Goal: Task Accomplishment & Management: Manage account settings

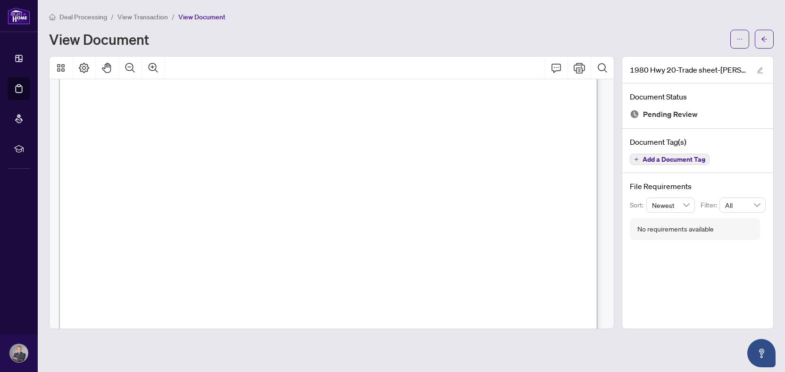
scroll to position [2, 0]
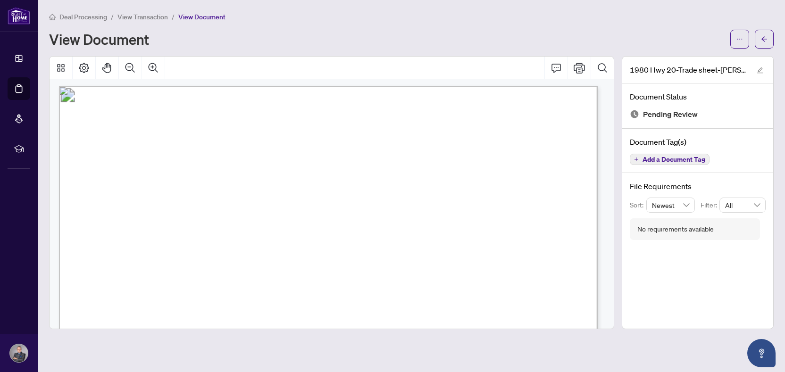
click at [603, 69] on icon "Search Document" at bounding box center [602, 67] width 11 height 11
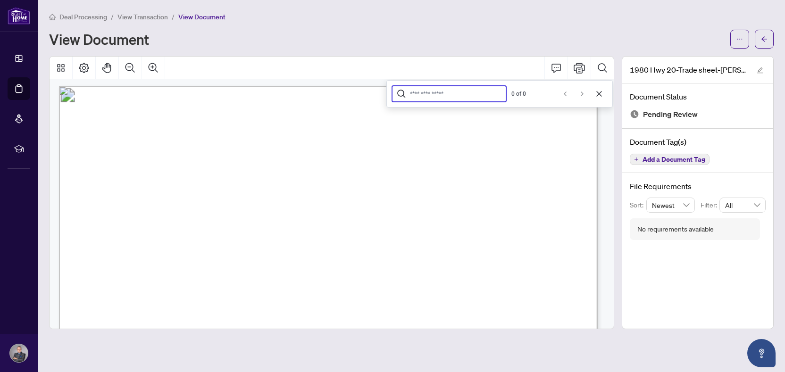
click at [569, 43] on div "View Document" at bounding box center [386, 39] width 675 height 15
click at [60, 70] on icon "Thumbnails" at bounding box center [60, 67] width 11 height 11
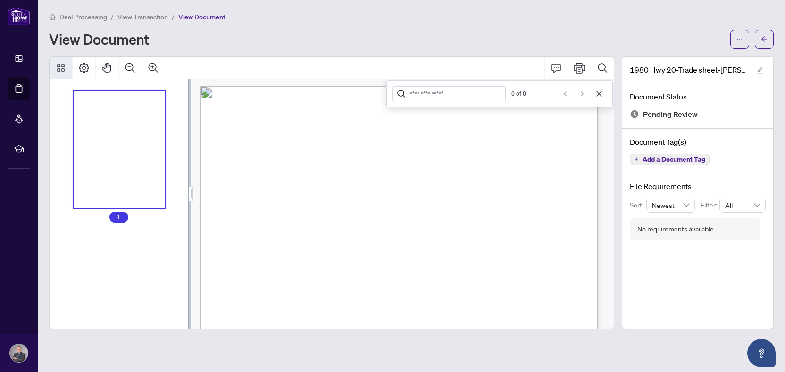
scroll to position [2, 0]
click at [129, 65] on icon "Zoom Out" at bounding box center [130, 67] width 11 height 11
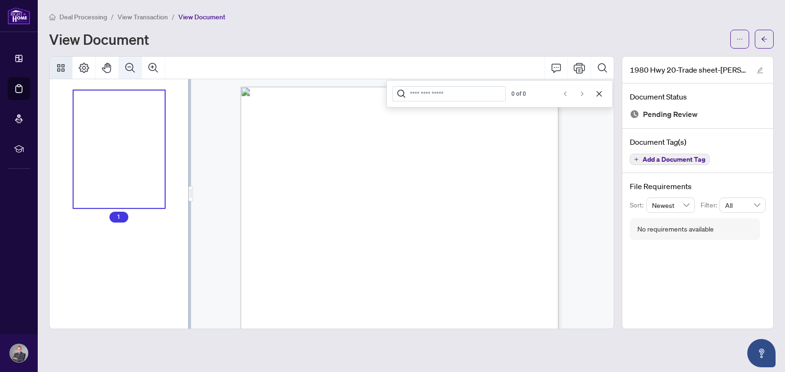
scroll to position [0, 0]
click at [129, 65] on icon "Zoom Out" at bounding box center [130, 67] width 11 height 11
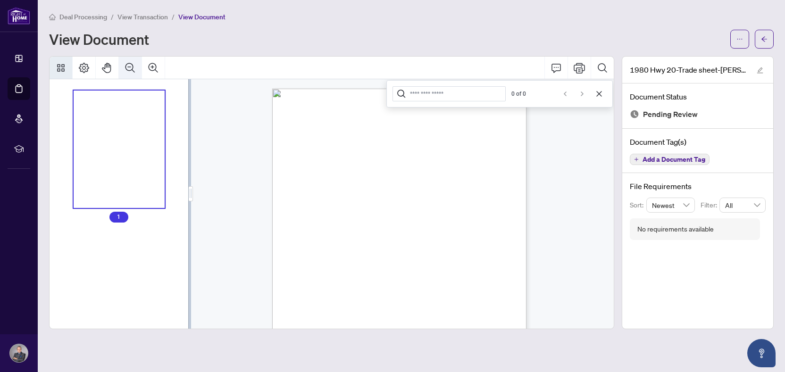
click at [129, 65] on icon "Zoom Out" at bounding box center [130, 67] width 11 height 11
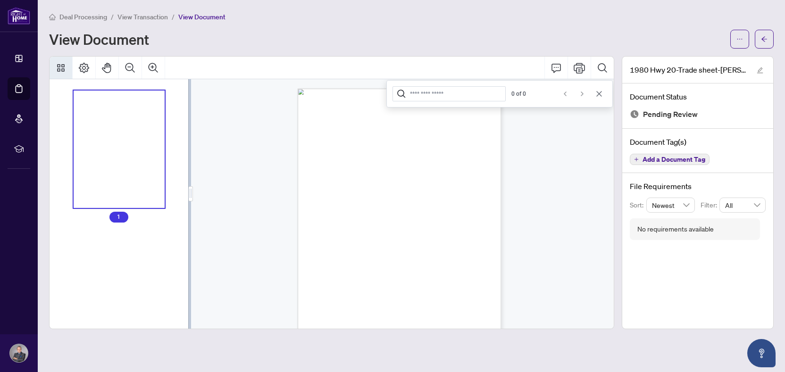
click at [600, 91] on icon "Cancel" at bounding box center [599, 94] width 8 height 8
click at [581, 68] on icon "Print" at bounding box center [579, 67] width 11 height 11
drag, startPoint x: 191, startPoint y: 191, endPoint x: 196, endPoint y: 223, distance: 32.5
click at [196, 223] on div at bounding box center [194, 204] width 3 height 250
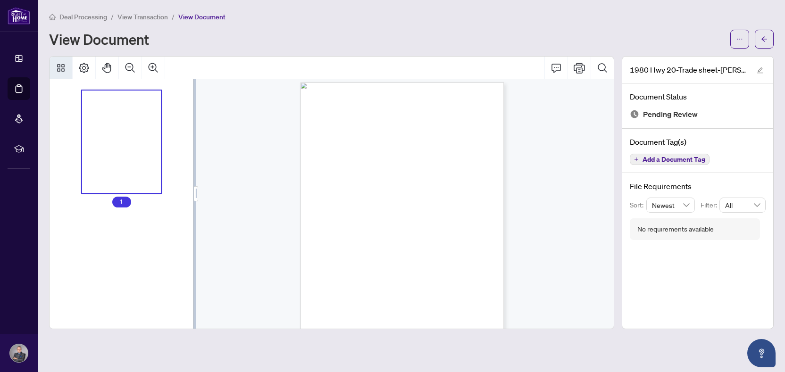
click at [196, 195] on div "Resizer handle" at bounding box center [196, 193] width 4 height 15
click at [223, 203] on div "Right at Home Realty 2515272 [STREET_ADDRESS] Property: Type: COMMERCIAL Class.…" at bounding box center [302, 209] width 213 height 273
click at [142, 19] on span "View Transaction" at bounding box center [142, 17] width 50 height 8
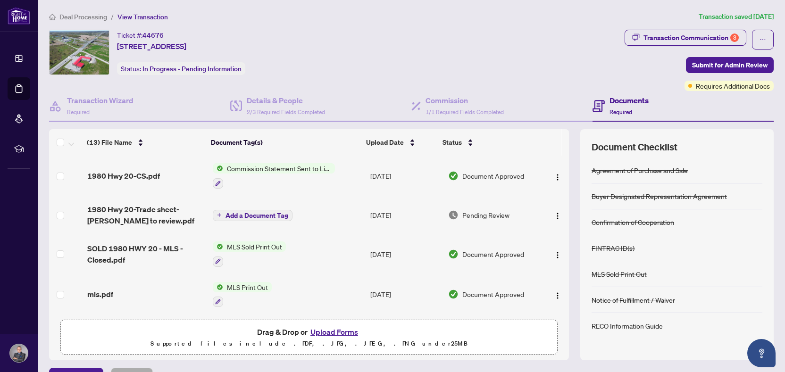
click at [277, 169] on span "Commission Statement Sent to Listing Brokerage" at bounding box center [279, 168] width 112 height 10
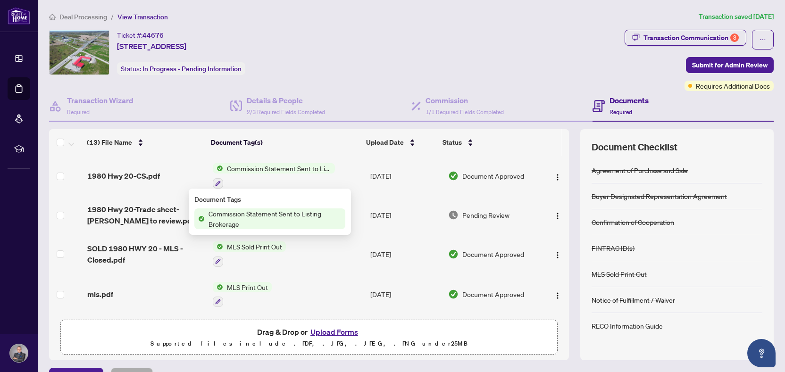
click at [280, 215] on span "Commission Statement Sent to Listing Brokerage" at bounding box center [275, 218] width 141 height 21
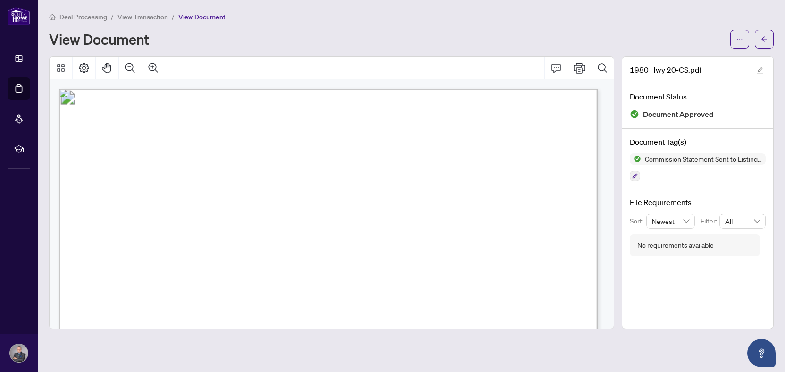
click at [140, 19] on span "View Transaction" at bounding box center [142, 17] width 50 height 8
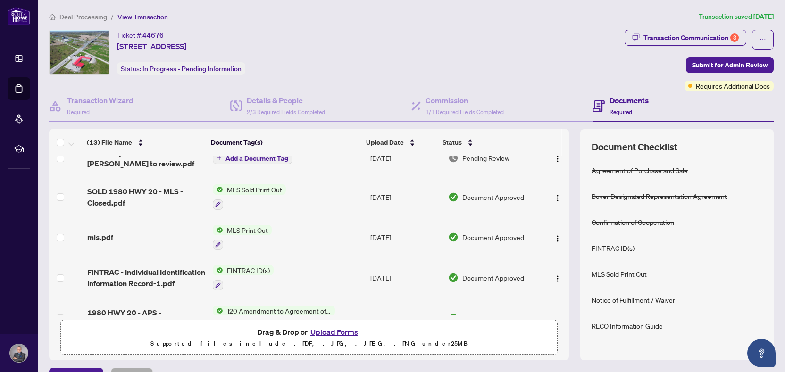
scroll to position [6, 0]
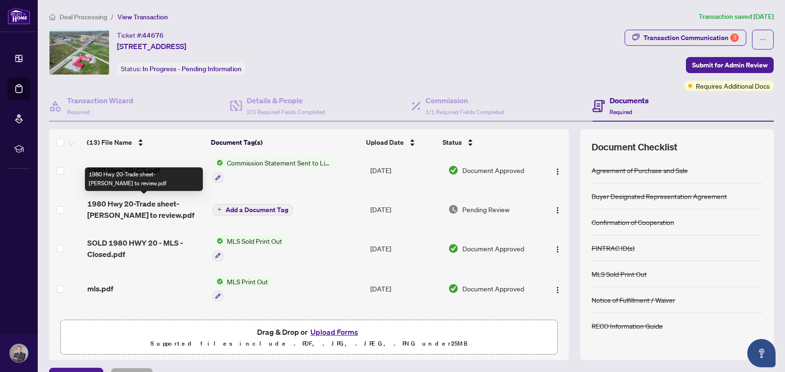
click at [175, 206] on span "1980 Hwy 20-Trade sheet-[PERSON_NAME] to review.pdf" at bounding box center [146, 209] width 118 height 23
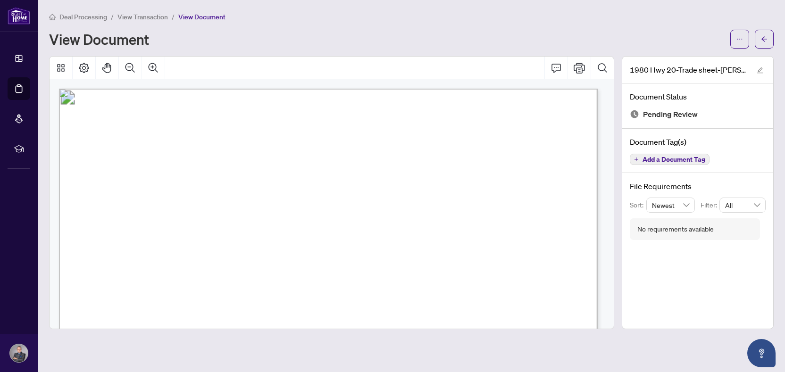
click at [135, 19] on span "View Transaction" at bounding box center [142, 17] width 50 height 8
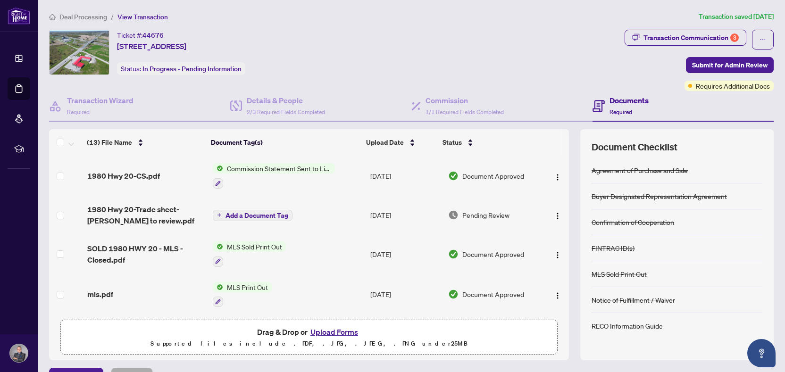
click at [262, 166] on span "Commission Statement Sent to Listing Brokerage" at bounding box center [279, 168] width 112 height 10
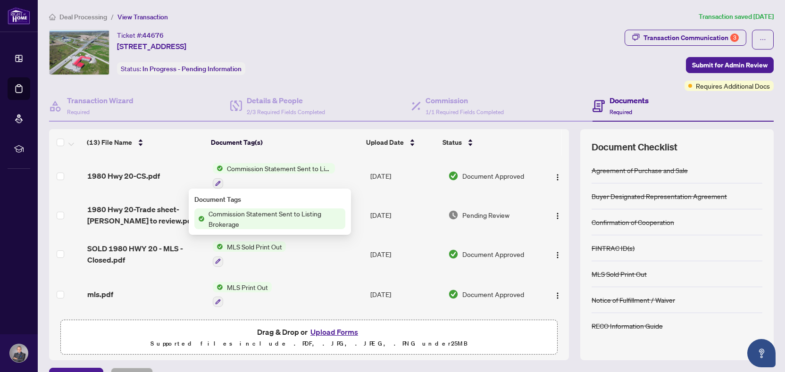
click at [262, 166] on span "Commission Statement Sent to Listing Brokerage" at bounding box center [279, 168] width 112 height 10
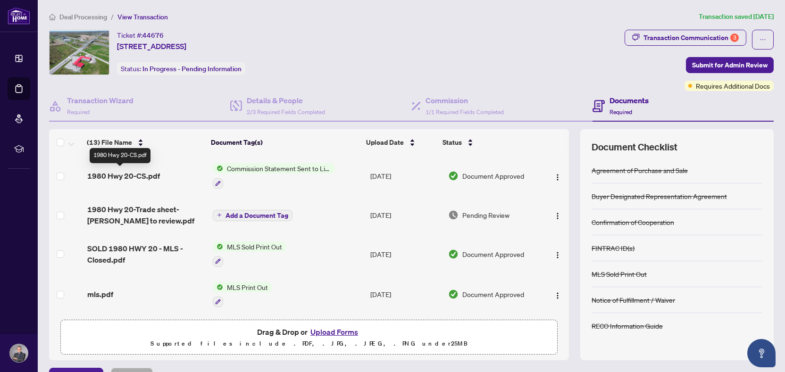
click at [142, 175] on span "1980 Hwy 20-CS.pdf" at bounding box center [123, 175] width 73 height 11
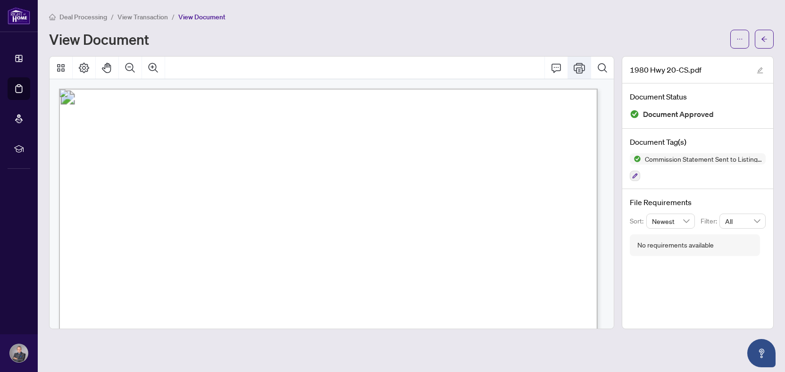
click at [580, 69] on icon "Print" at bounding box center [579, 68] width 11 height 10
click at [578, 64] on icon "Print" at bounding box center [579, 67] width 11 height 11
